Goal: Information Seeking & Learning: Learn about a topic

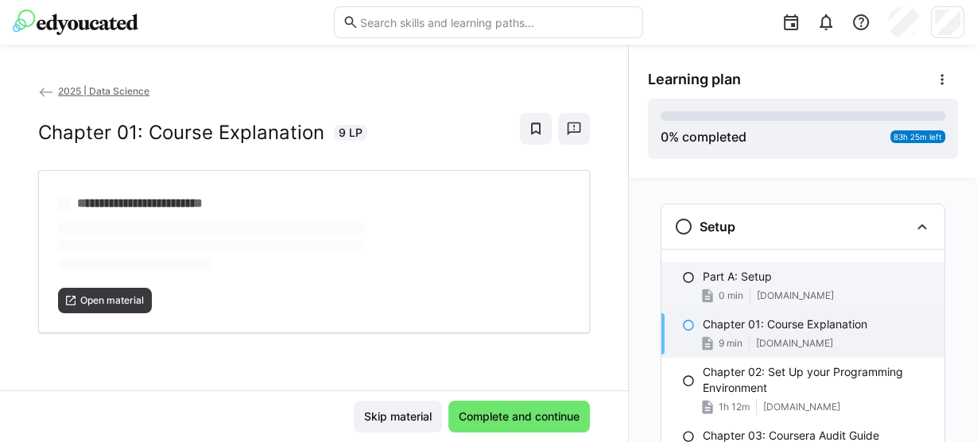
scroll to position [68, 0]
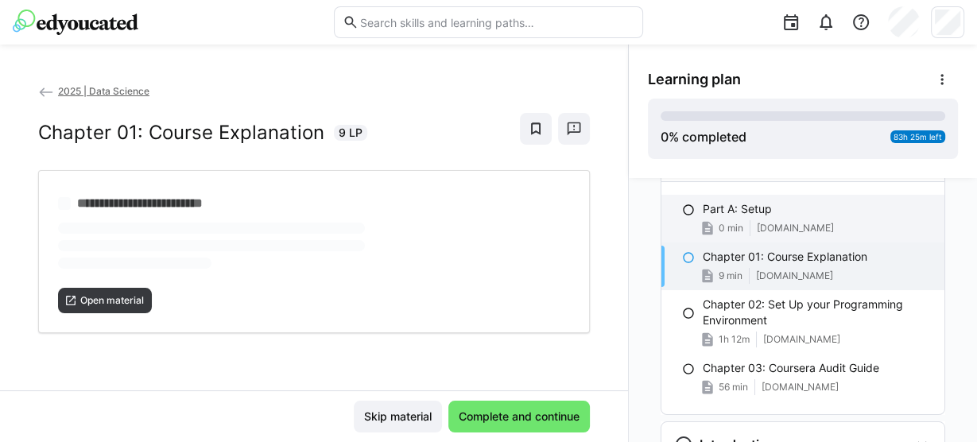
click at [780, 207] on div "Part A: Setup" at bounding box center [817, 209] width 229 height 16
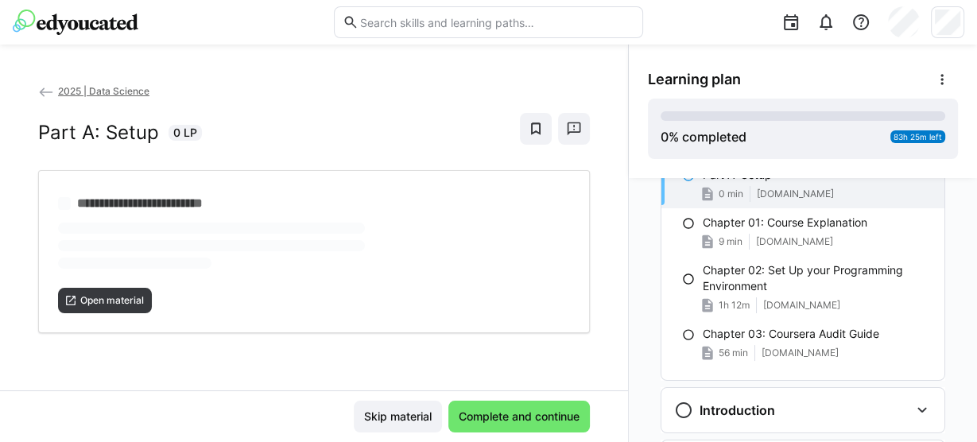
scroll to position [104, 0]
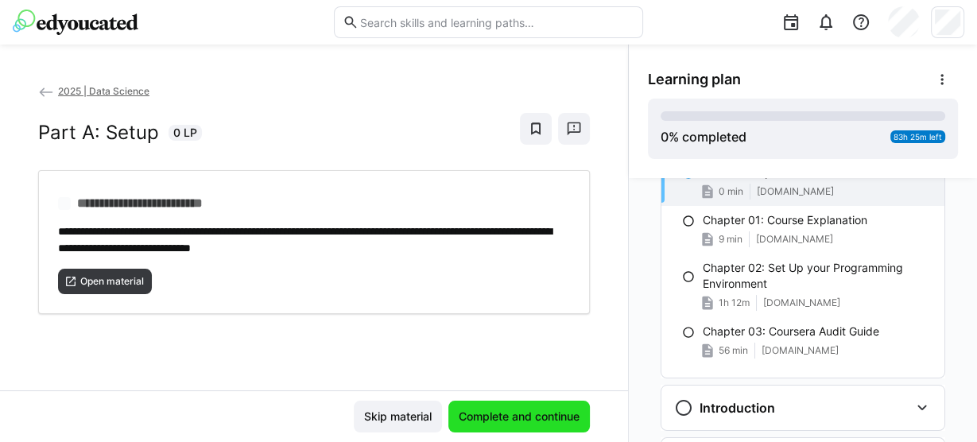
click at [506, 417] on span "Complete and continue" at bounding box center [519, 417] width 126 height 16
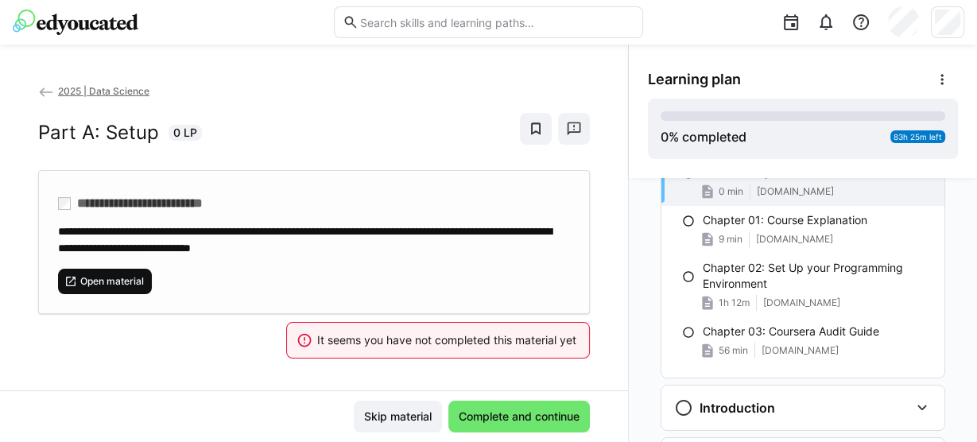
click at [130, 276] on span "Open material" at bounding box center [112, 281] width 67 height 13
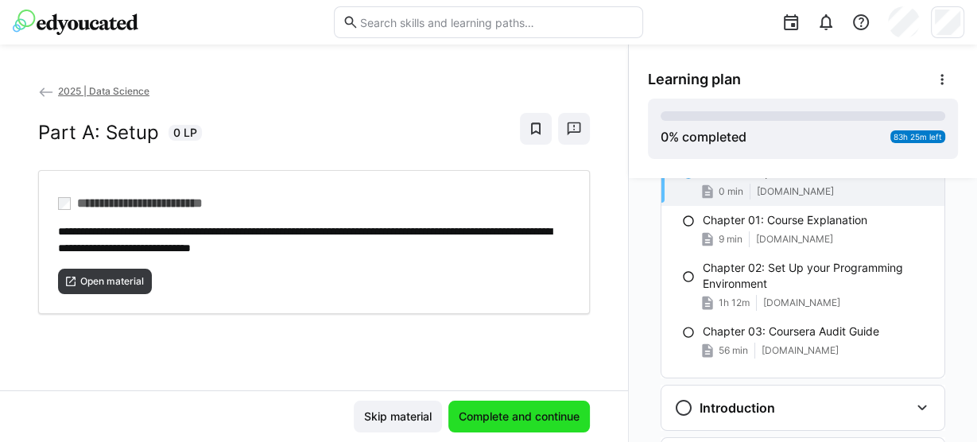
click at [471, 413] on span "Complete and continue" at bounding box center [519, 417] width 126 height 16
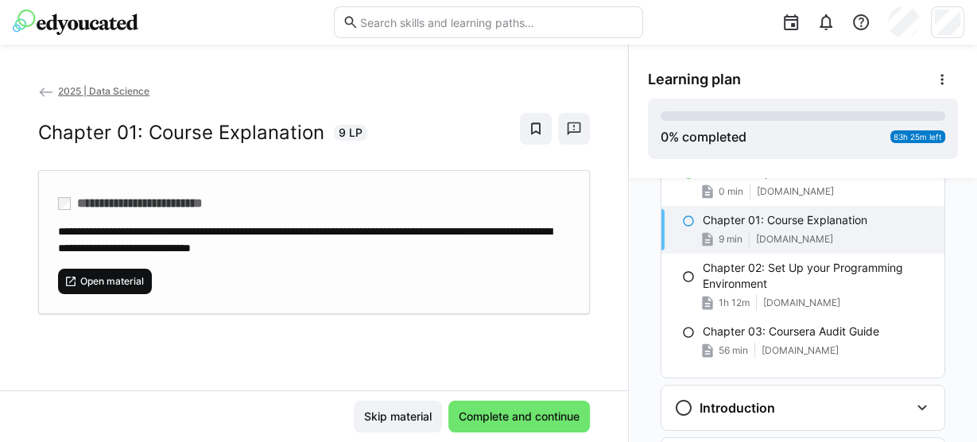
click at [108, 269] on span "Open material" at bounding box center [105, 281] width 94 height 25
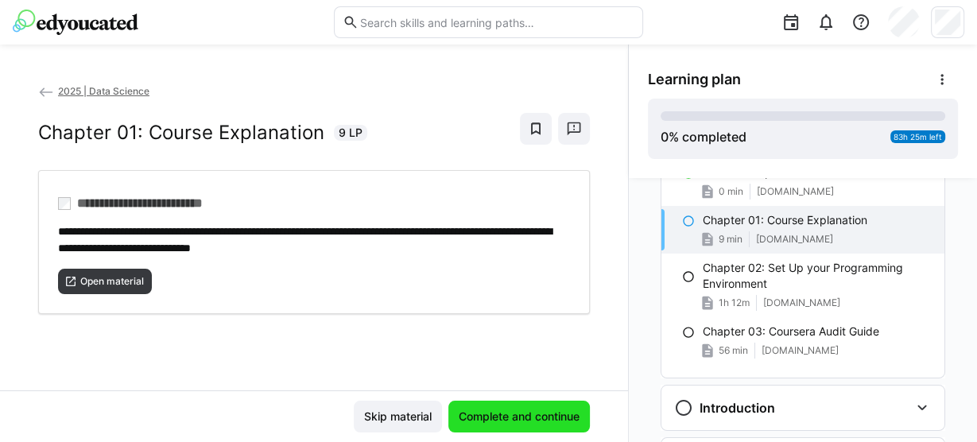
click at [520, 416] on span "Complete and continue" at bounding box center [519, 417] width 126 height 16
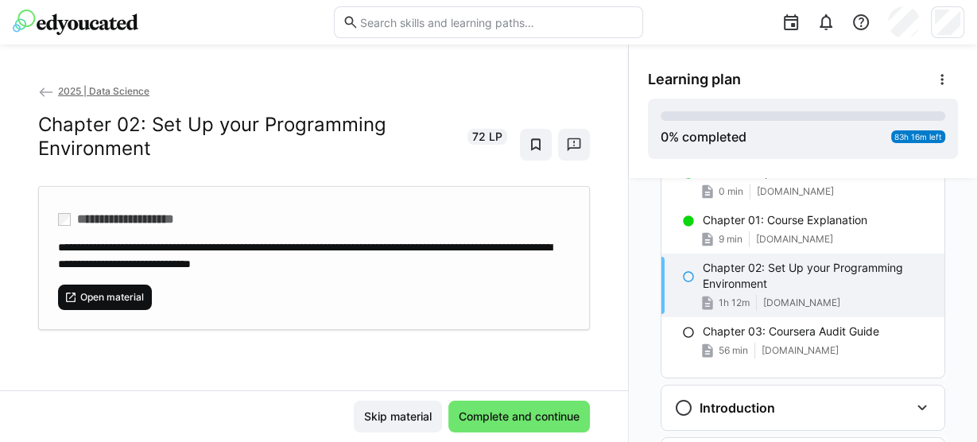
click at [146, 285] on span "Open material" at bounding box center [105, 297] width 94 height 25
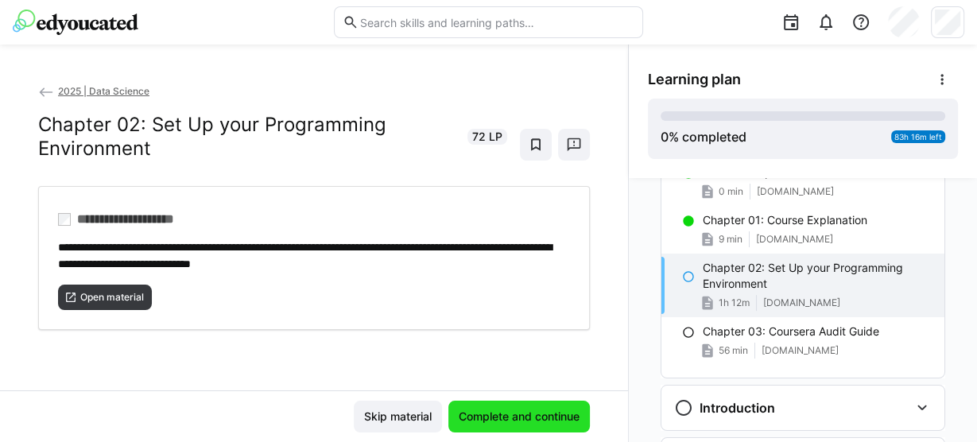
click at [527, 413] on span "Complete and continue" at bounding box center [519, 417] width 126 height 16
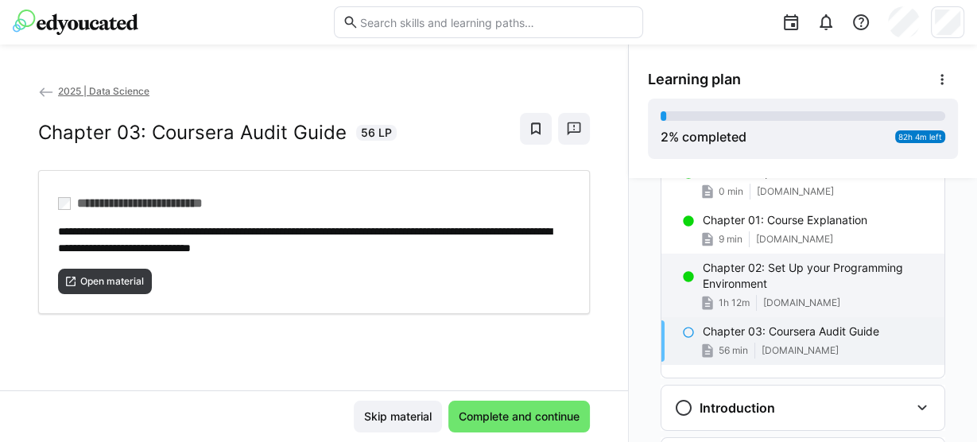
click at [759, 277] on p "Chapter 02: Set Up your Programming Environment" at bounding box center [817, 276] width 229 height 32
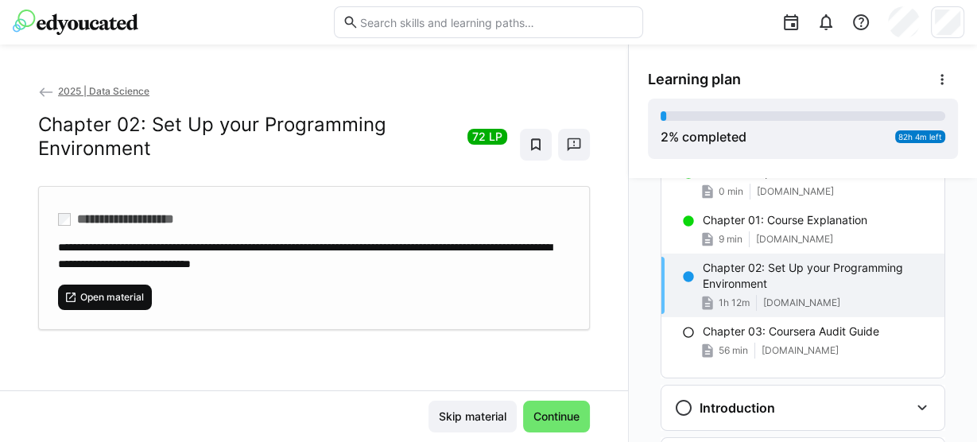
click at [128, 293] on span "Open material" at bounding box center [112, 297] width 67 height 13
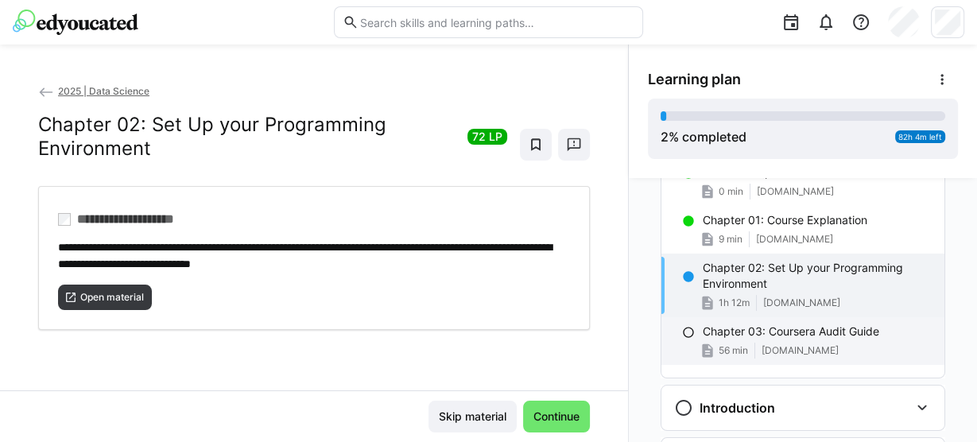
click at [758, 357] on div "56 min [DOMAIN_NAME]" at bounding box center [817, 351] width 229 height 16
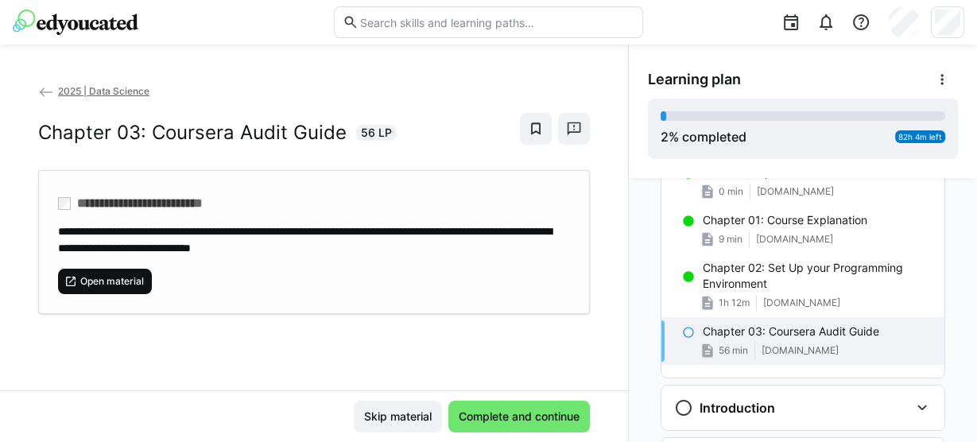
click at [111, 276] on span "Open material" at bounding box center [112, 281] width 67 height 13
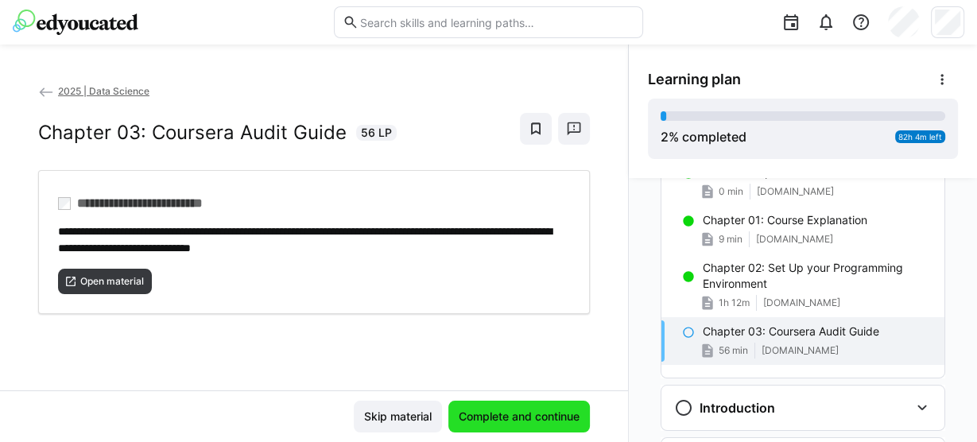
click at [505, 408] on span "Complete and continue" at bounding box center [519, 417] width 142 height 32
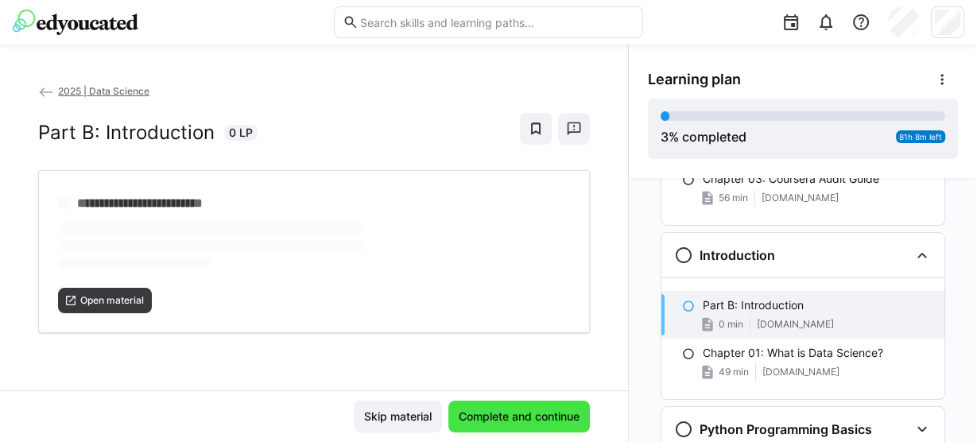
scroll to position [310, 0]
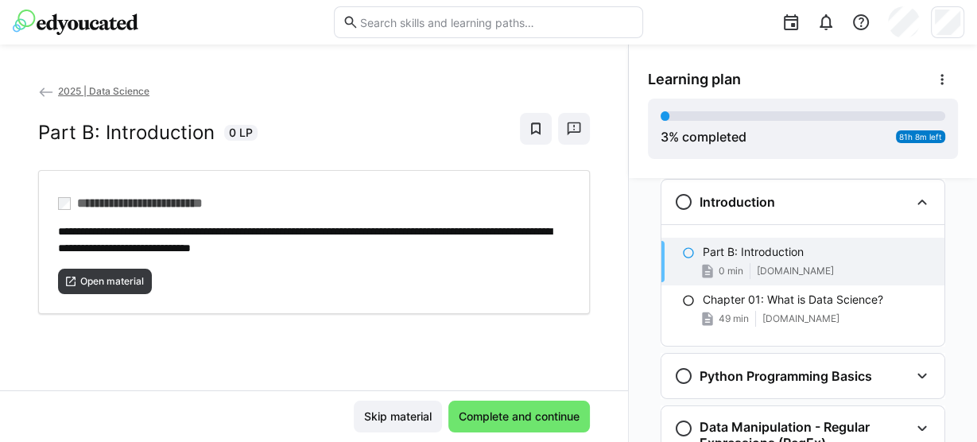
click at [749, 255] on p "Part B: Introduction" at bounding box center [753, 252] width 101 height 16
click at [106, 277] on span "Open material" at bounding box center [112, 281] width 67 height 13
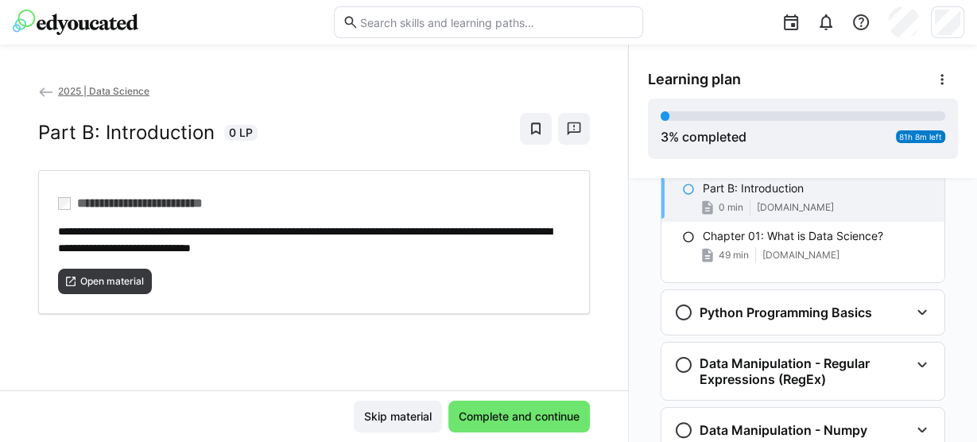
scroll to position [370, 0]
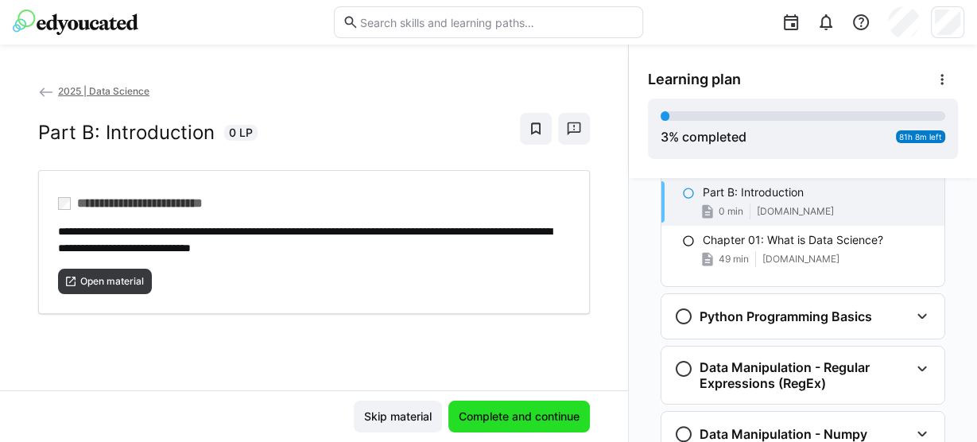
click at [511, 419] on span "Complete and continue" at bounding box center [519, 417] width 126 height 16
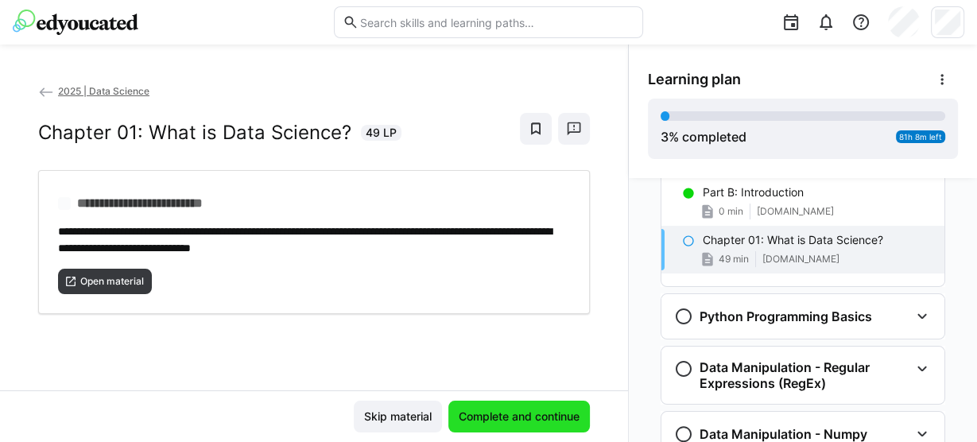
click at [502, 406] on span "Complete and continue" at bounding box center [519, 417] width 142 height 32
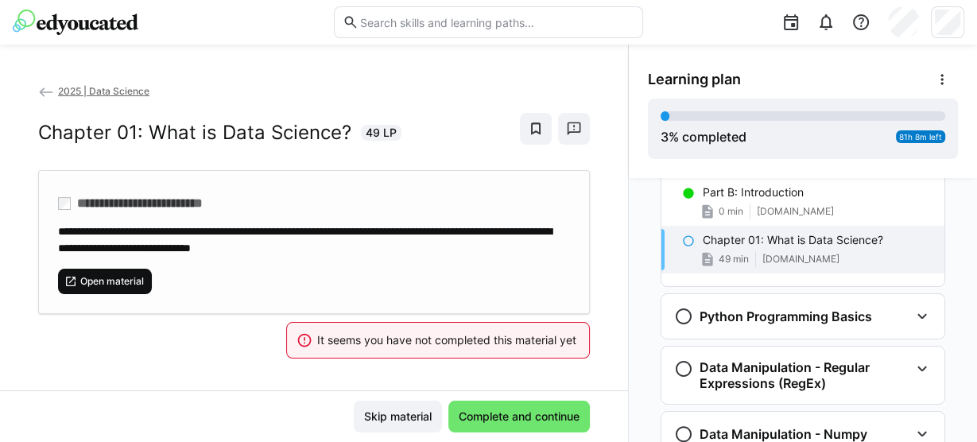
click at [128, 276] on span "Open material" at bounding box center [112, 281] width 67 height 13
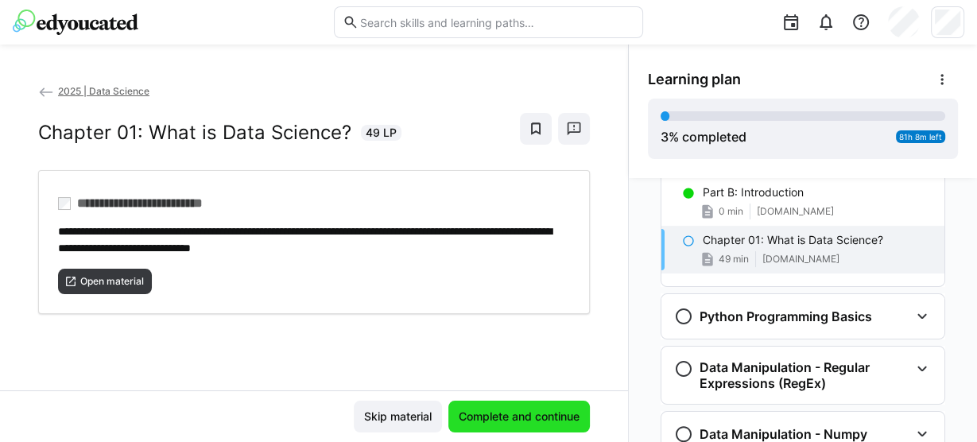
click at [524, 422] on span "Complete and continue" at bounding box center [519, 417] width 126 height 16
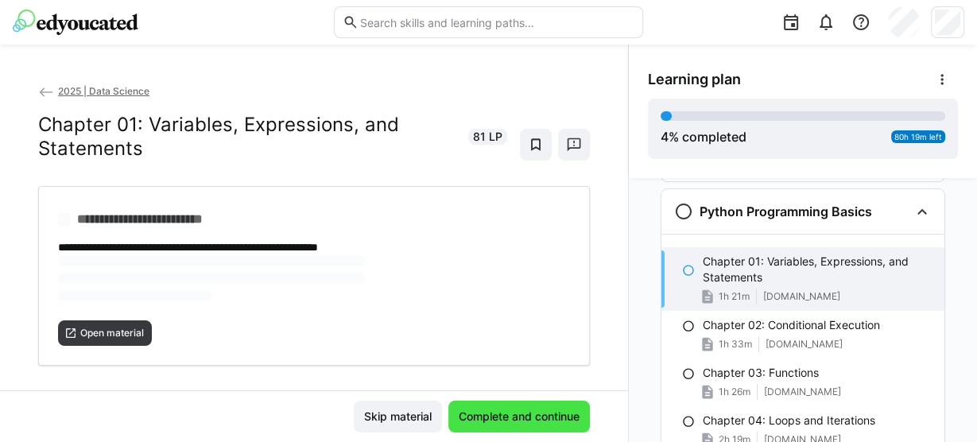
scroll to position [483, 0]
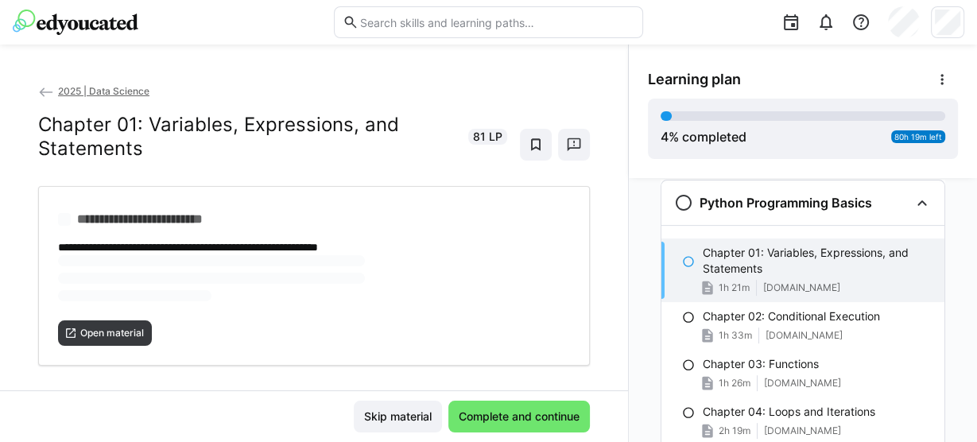
click at [763, 292] on div "1h 21m [DOMAIN_NAME]" at bounding box center [817, 288] width 229 height 16
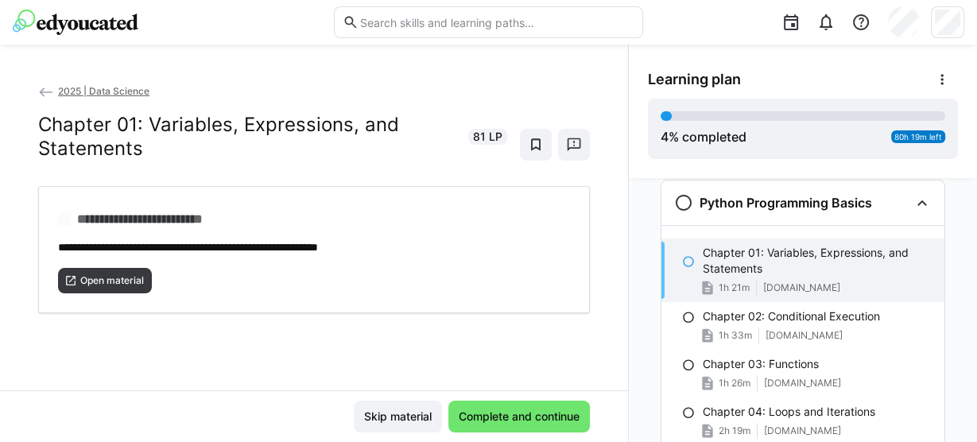
click at [703, 273] on p "Chapter 01: Variables, Expressions, and Statements" at bounding box center [817, 261] width 229 height 32
click at [114, 283] on span "Open material" at bounding box center [112, 280] width 67 height 13
click at [559, 410] on span "Complete and continue" at bounding box center [519, 417] width 126 height 16
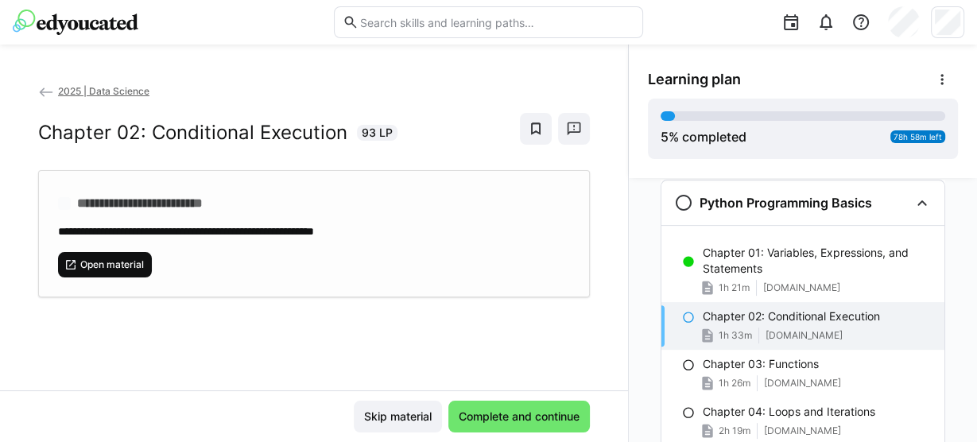
click at [113, 265] on span "Open material" at bounding box center [112, 264] width 67 height 13
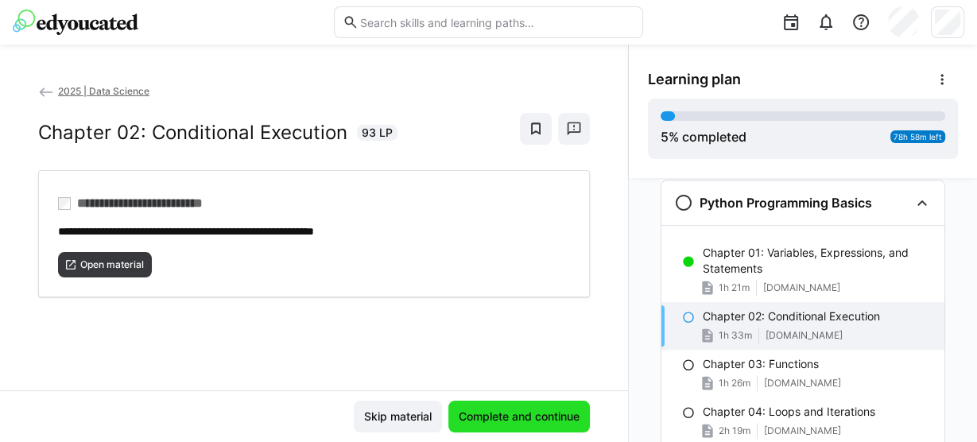
click at [534, 425] on span "Complete and continue" at bounding box center [519, 417] width 142 height 32
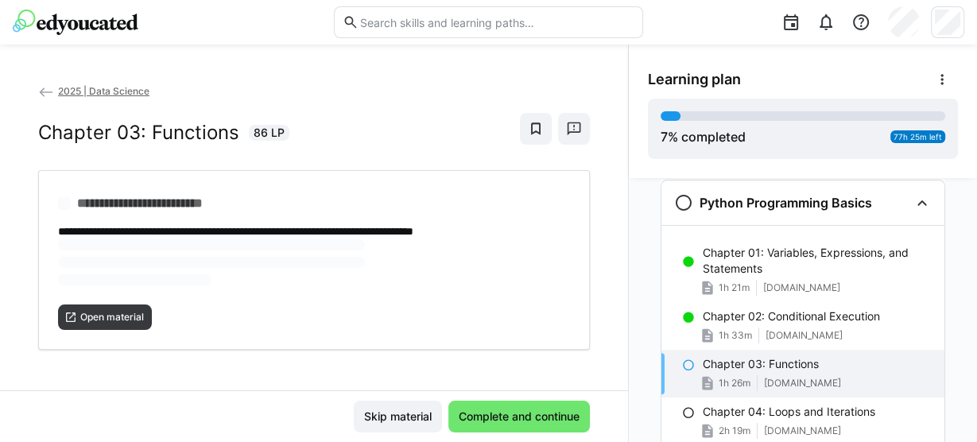
click at [754, 363] on p "Chapter 03: Functions" at bounding box center [761, 364] width 116 height 16
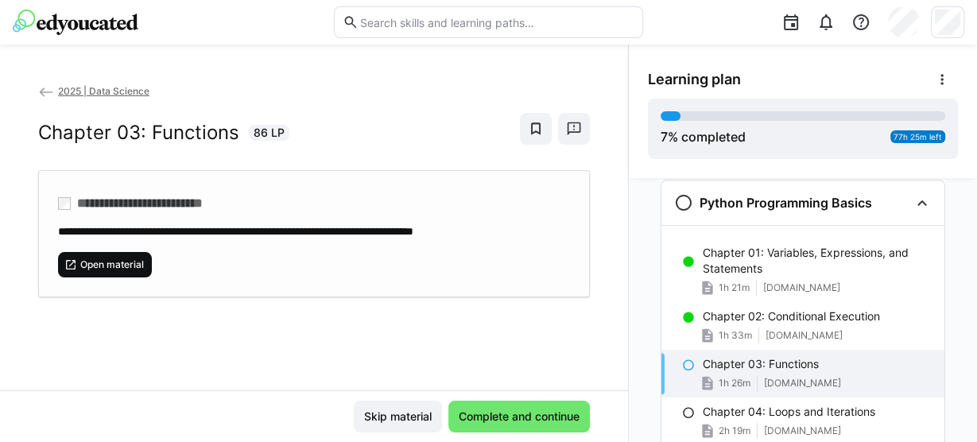
click at [104, 265] on span "Open material" at bounding box center [112, 264] width 67 height 13
click at [757, 377] on span at bounding box center [757, 383] width 1 height 16
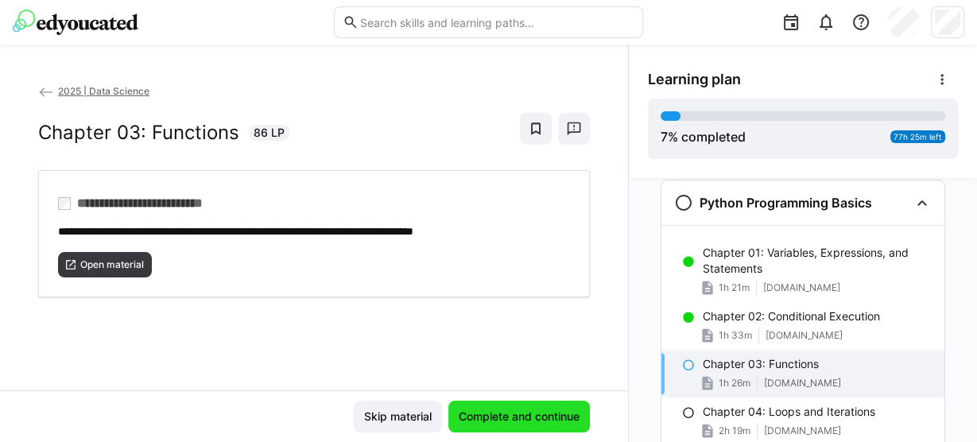
click at [542, 413] on span "Complete and continue" at bounding box center [519, 417] width 126 height 16
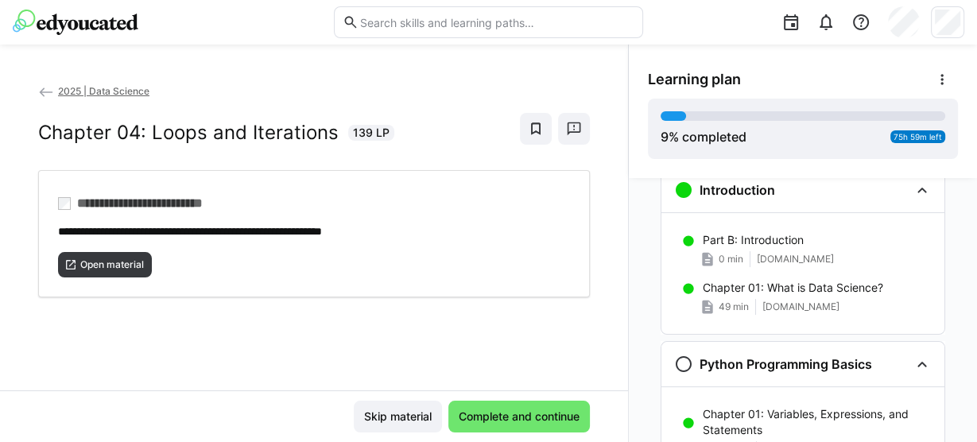
scroll to position [0, 0]
